Goal: Information Seeking & Learning: Learn about a topic

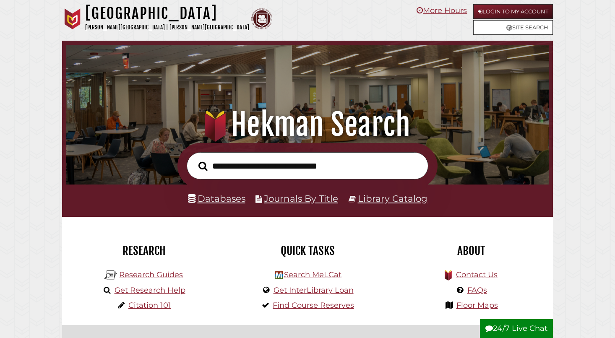
scroll to position [160, 479]
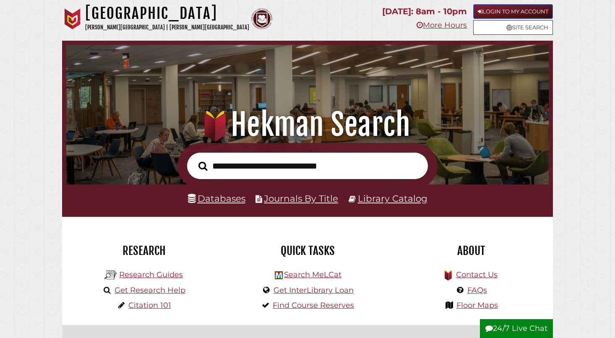
click at [493, 5] on link "Login to My Account" at bounding box center [513, 11] width 80 height 15
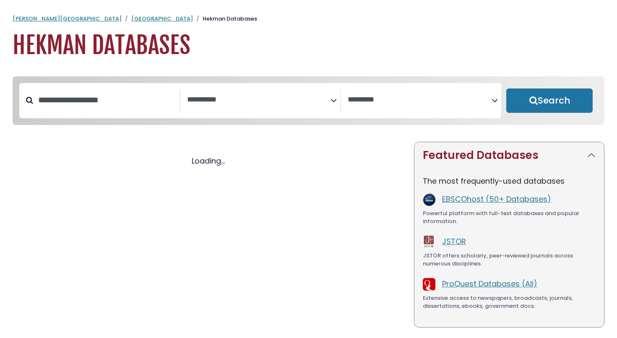
select select "Database Subject Filter"
select select "Database Vendors Filter"
select select "Database Subject Filter"
select select "Database Vendors Filter"
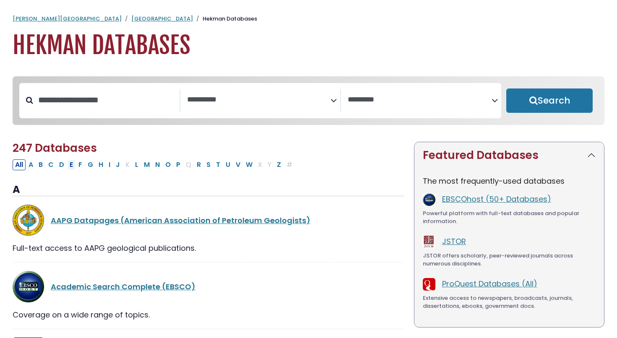
click at [73, 166] on button "E" at bounding box center [71, 165] width 8 height 11
select select "Database Subject Filter"
select select "Database Vendors Filter"
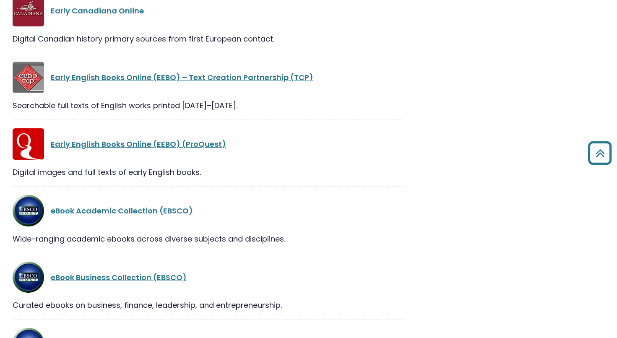
scroll to position [546, 0]
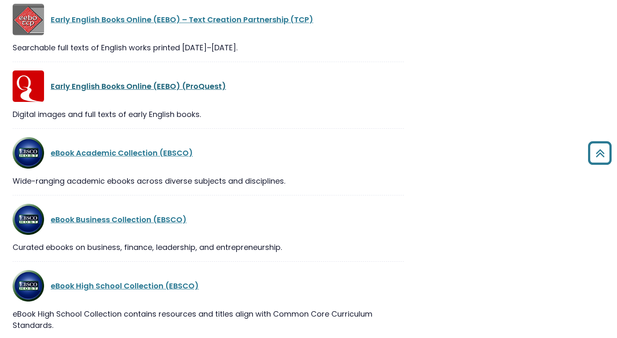
click at [115, 81] on link "Early English Books Online (EEBO) (ProQuest)" at bounding box center [138, 86] width 175 height 10
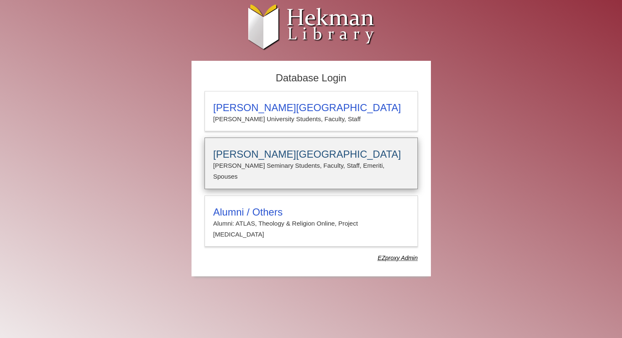
type input "**********"
click at [254, 152] on h3 "Calvin Theological Seminary" at bounding box center [311, 155] width 196 height 12
